Goal: Task Accomplishment & Management: Manage account settings

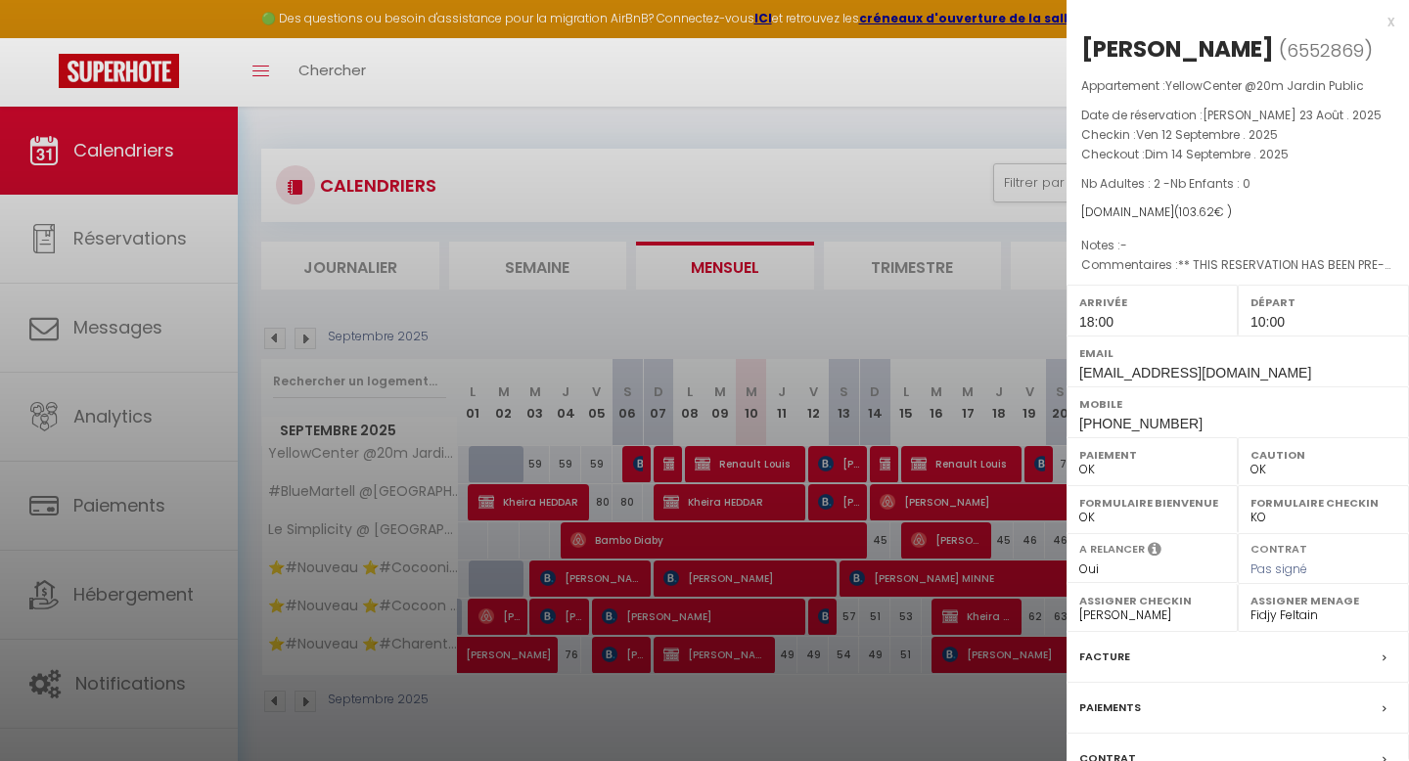
click at [920, 90] on div at bounding box center [704, 380] width 1409 height 761
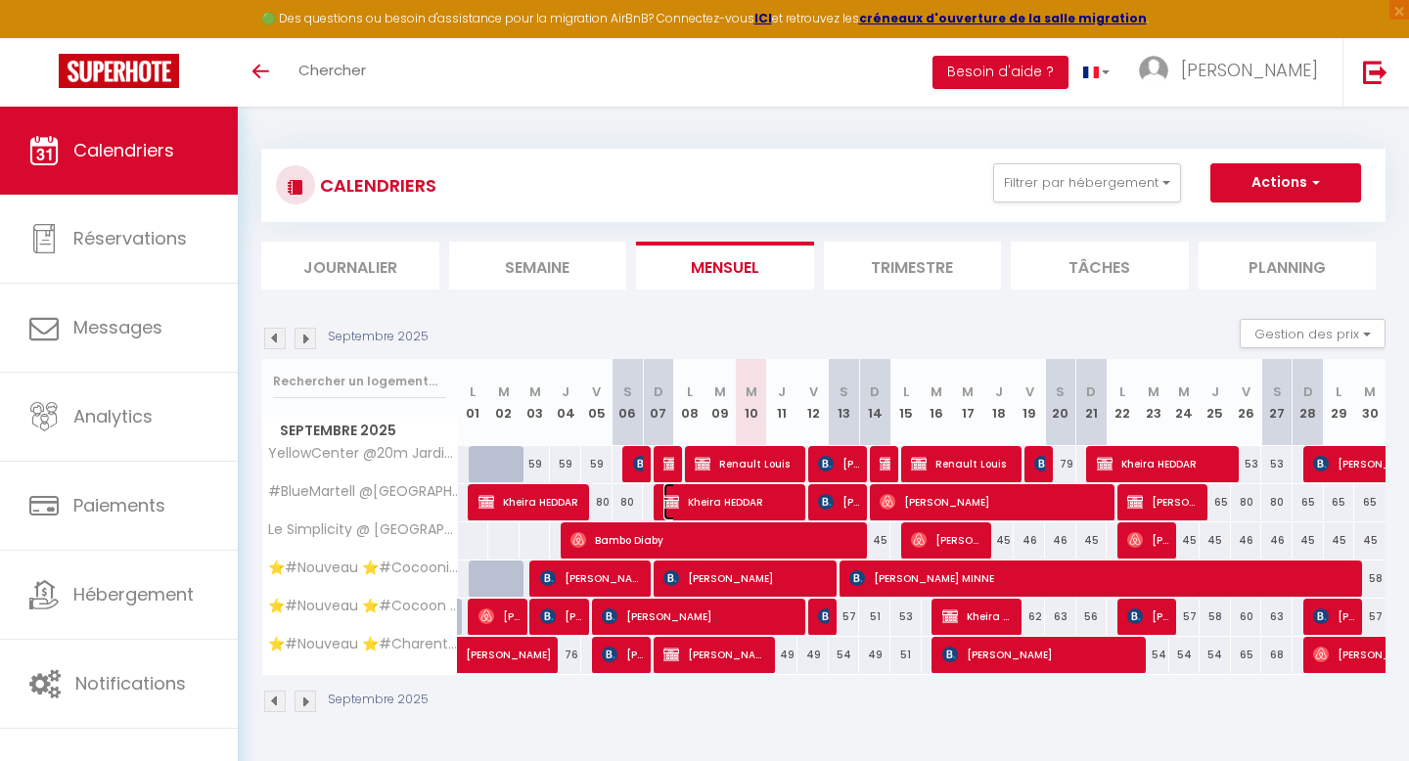
click at [791, 495] on span "Kheira HEDDAR" at bounding box center [731, 501] width 136 height 37
select select "OK"
select select "0"
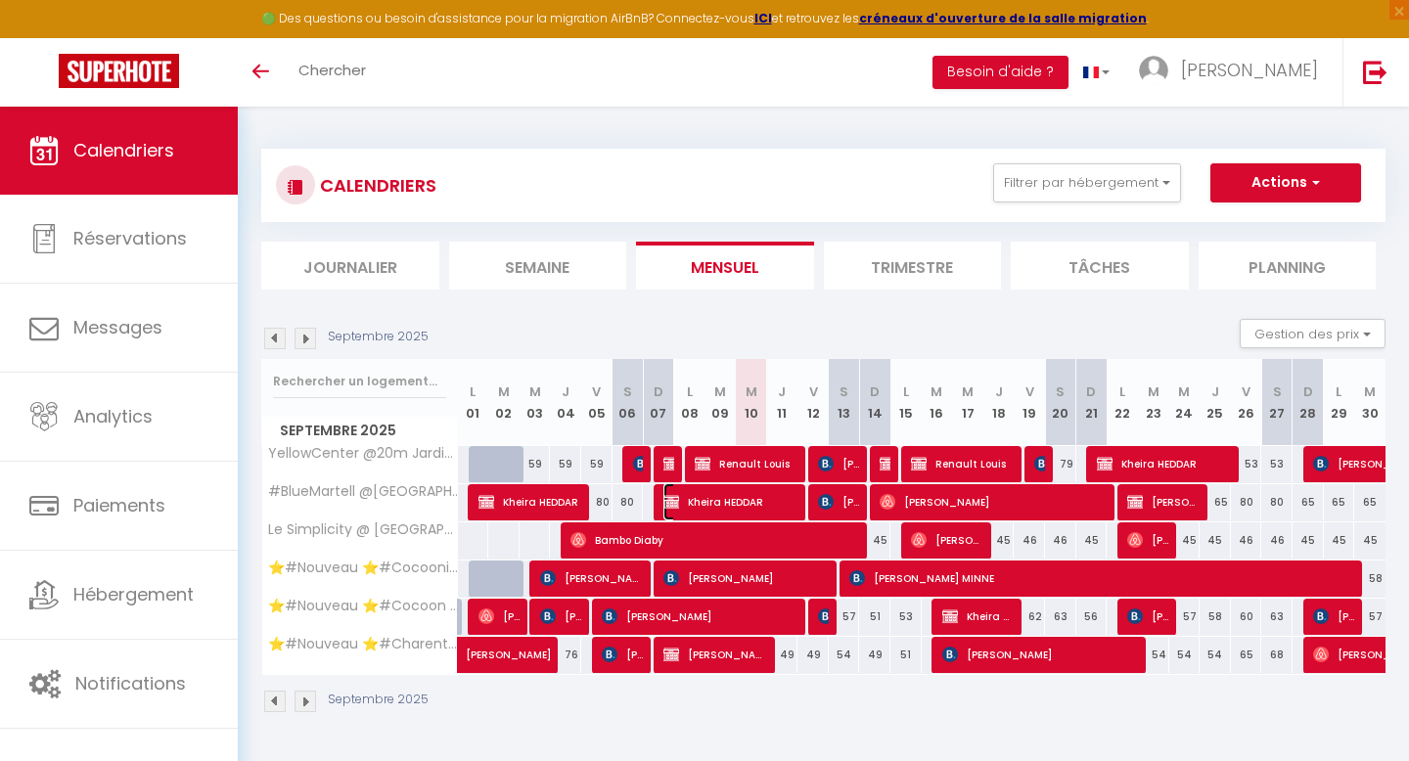
select select "1"
select select
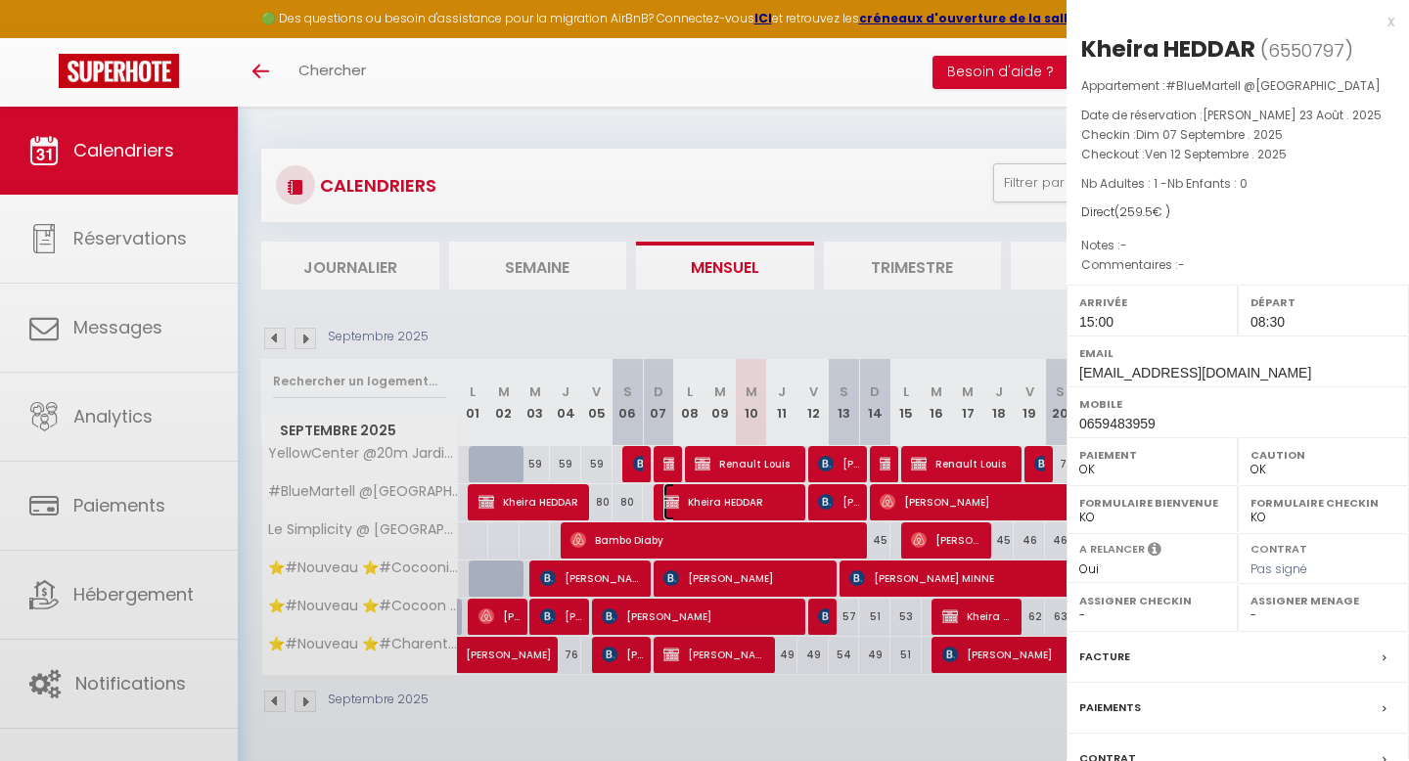
select select "51297"
select select "51353"
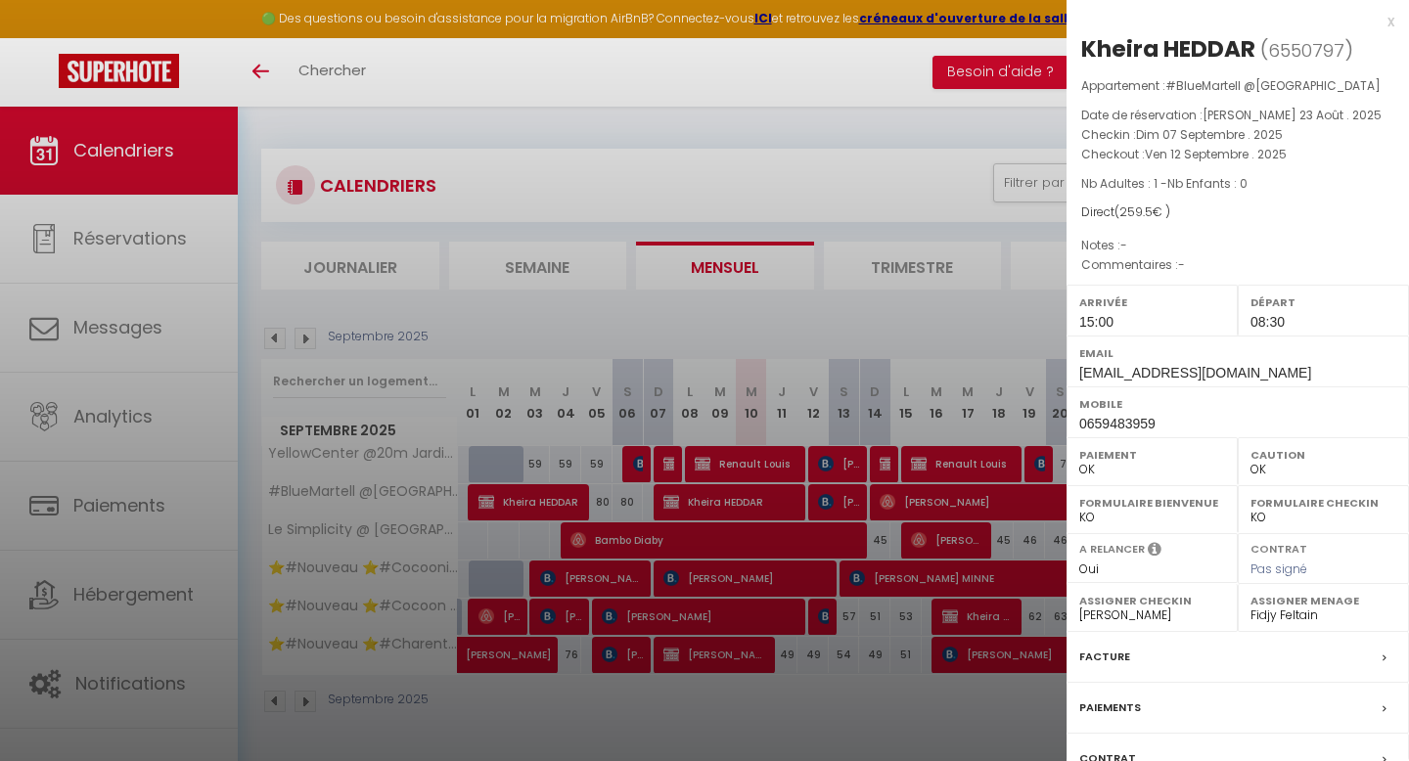
click at [1392, 26] on div "x" at bounding box center [1230, 21] width 328 height 23
